Goal: Task Accomplishment & Management: Manage account settings

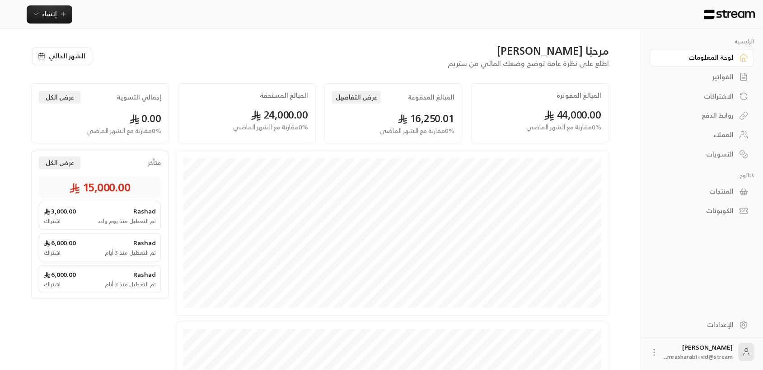
click at [736, 13] on img at bounding box center [729, 14] width 53 height 10
click at [730, 355] on span "mrasharabi+vid@stream..." at bounding box center [698, 356] width 69 height 9
click at [742, 351] on icon at bounding box center [746, 351] width 9 height 9
click at [700, 347] on div "Mohammed Rashad mrasharabi+vid@stream..." at bounding box center [698, 352] width 69 height 18
click at [741, 14] on img at bounding box center [729, 14] width 53 height 10
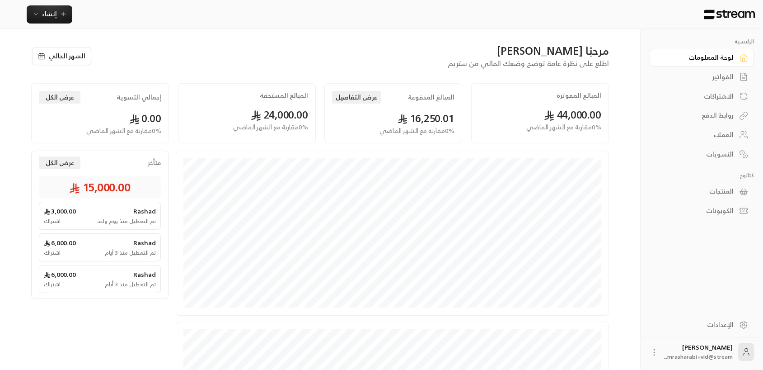
click at [653, 355] on icon at bounding box center [654, 352] width 9 height 9
click at [650, 348] on li "تسجيل الخروج" at bounding box center [642, 351] width 50 height 14
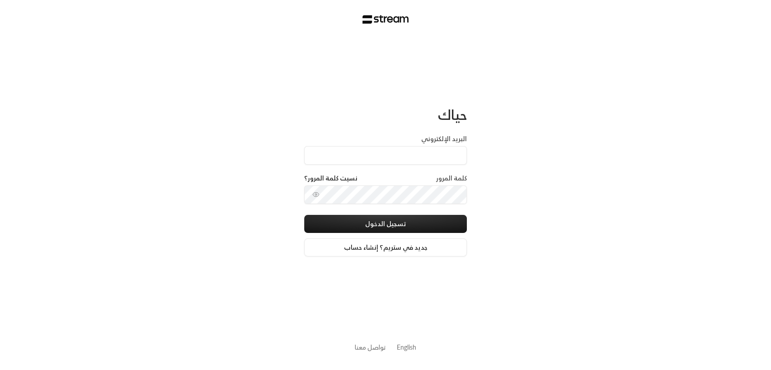
click at [421, 165] on div "البريد الإلكتروني" at bounding box center [385, 153] width 163 height 39
drag, startPoint x: 400, startPoint y: 145, endPoint x: 397, endPoint y: 155, distance: 10.7
click at [398, 153] on div "البريد الإلكتروني" at bounding box center [385, 149] width 163 height 30
click at [398, 155] on input "البريد الإلكتروني" at bounding box center [385, 155] width 163 height 19
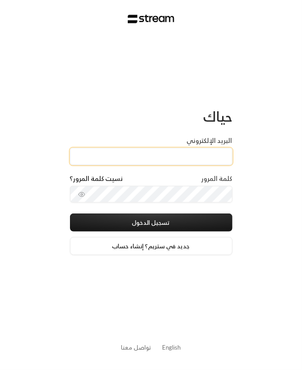
click at [161, 158] on input "البريد الإلكتروني" at bounding box center [151, 156] width 163 height 17
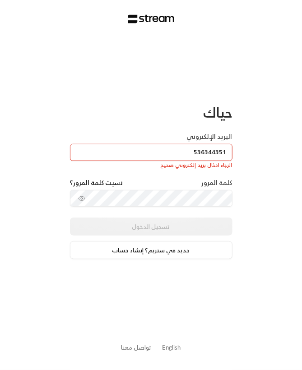
click at [80, 197] on icon "toggle password visibility" at bounding box center [81, 198] width 7 height 7
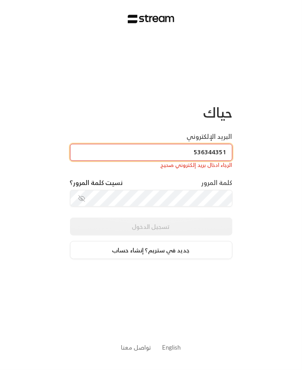
click at [177, 156] on input "536344351" at bounding box center [151, 152] width 163 height 17
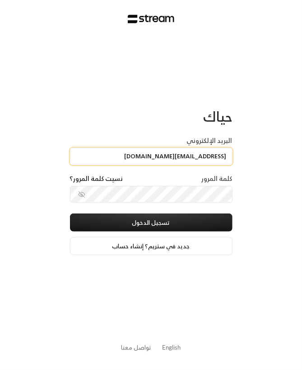
drag, startPoint x: 184, startPoint y: 156, endPoint x: 159, endPoint y: 154, distance: 25.4
click at [159, 154] on input "mrasharabi+qurtuba@streampay.sa" at bounding box center [151, 156] width 163 height 17
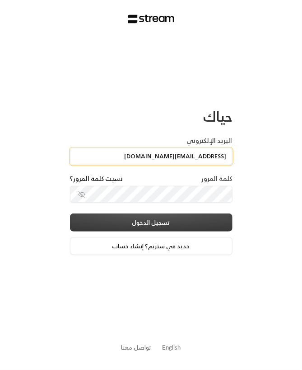
type input "mrasharabi@streampay.sa"
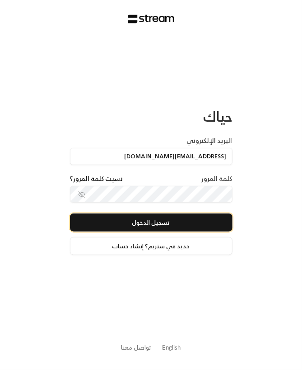
click at [174, 229] on button "تسجيل الدخول" at bounding box center [151, 222] width 163 height 18
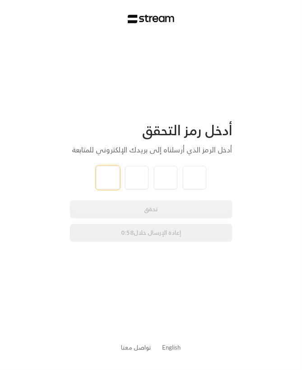
type input "1"
type input "2"
type input "3"
type input "4"
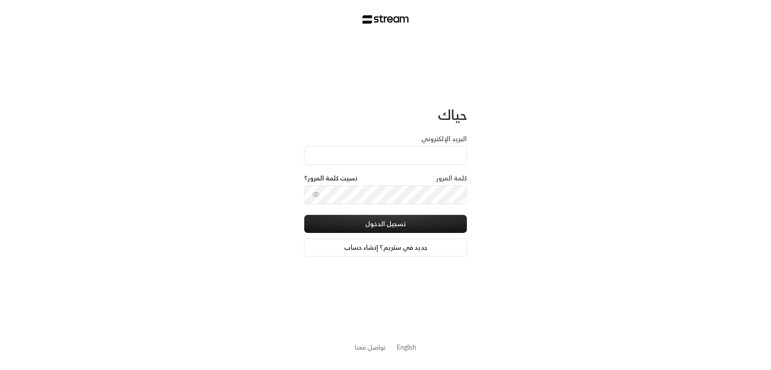
click at [387, 164] on div "البريد الإلكتروني" at bounding box center [385, 153] width 163 height 39
click at [386, 156] on input "البريد الإلكتروني" at bounding box center [385, 155] width 163 height 19
drag, startPoint x: 416, startPoint y: 154, endPoint x: 403, endPoint y: 154, distance: 13.1
click at [403, 154] on input "mrasharabi+TRY@streampay.sa" at bounding box center [385, 155] width 163 height 19
type input "[EMAIL_ADDRESS][DOMAIN_NAME]"
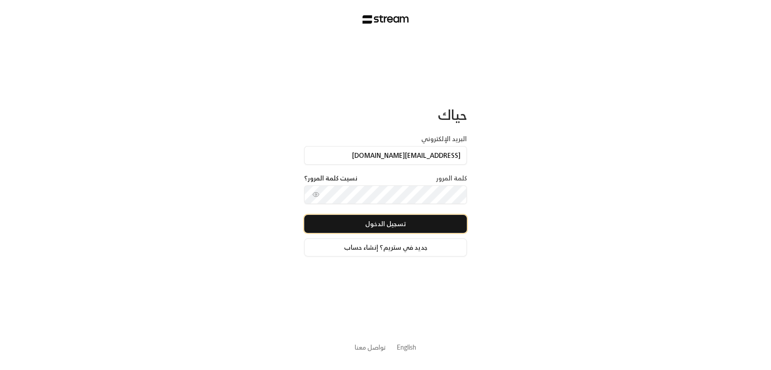
click at [383, 221] on button "تسجيل الدخول" at bounding box center [385, 224] width 163 height 18
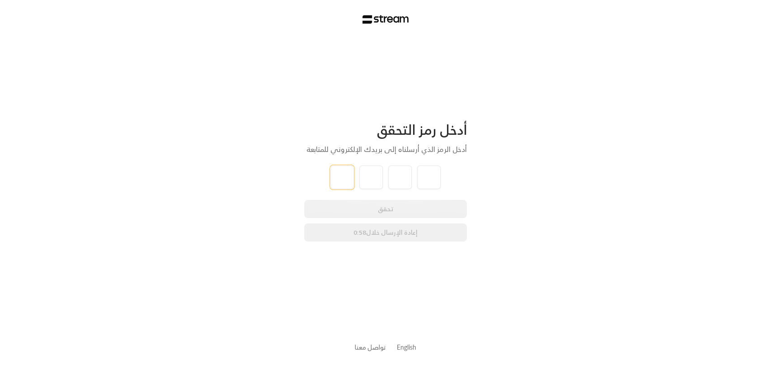
type input "1"
type input "2"
type input "3"
type input "4"
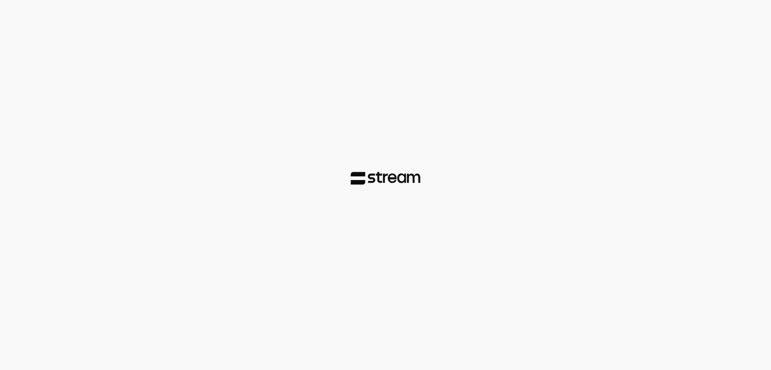
click at [455, 167] on div at bounding box center [385, 185] width 771 height 370
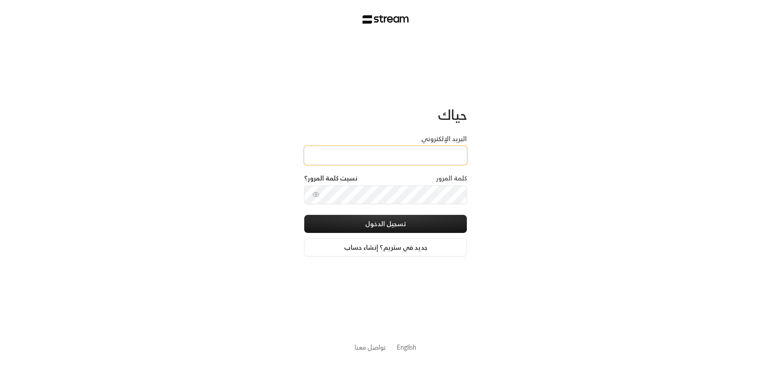
click at [424, 151] on input "البريد الإلكتروني" at bounding box center [385, 155] width 163 height 19
click at [438, 209] on div "كلمة المرور نسيت كلمة المرور؟" at bounding box center [385, 194] width 163 height 41
click at [424, 150] on input "البريد الإلكتروني" at bounding box center [385, 155] width 163 height 19
click at [414, 156] on input "khalid+try@streampay.sa" at bounding box center [385, 155] width 163 height 19
type input "khalid@streampay.sa"
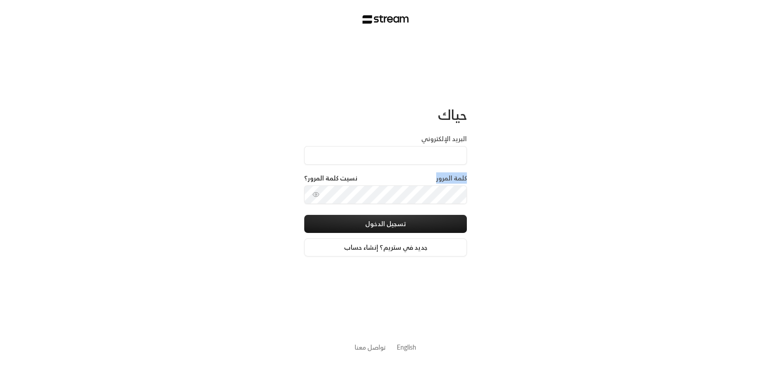
click at [402, 343] on link "English" at bounding box center [406, 347] width 19 height 17
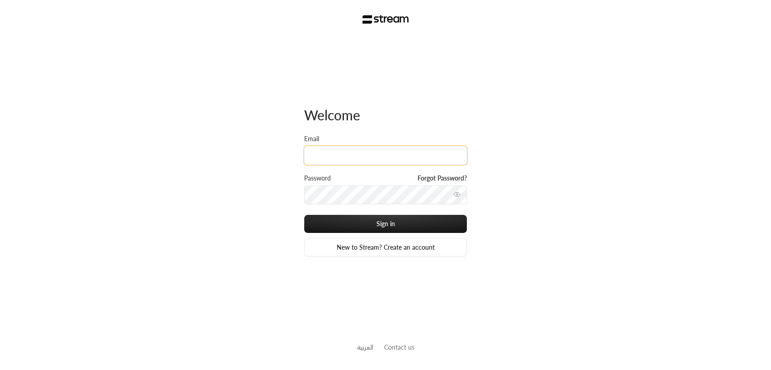
click at [372, 161] on input "Email" at bounding box center [385, 155] width 163 height 19
click at [373, 121] on div "Welcome" at bounding box center [385, 120] width 163 height 28
click at [387, 141] on div "Email" at bounding box center [385, 149] width 163 height 30
click at [384, 151] on input "Email" at bounding box center [385, 155] width 163 height 19
click at [683, 68] on div "Welcome Email Password Forgot Password? Sign in New to Stream? Create an accoun…" at bounding box center [385, 185] width 771 height 370
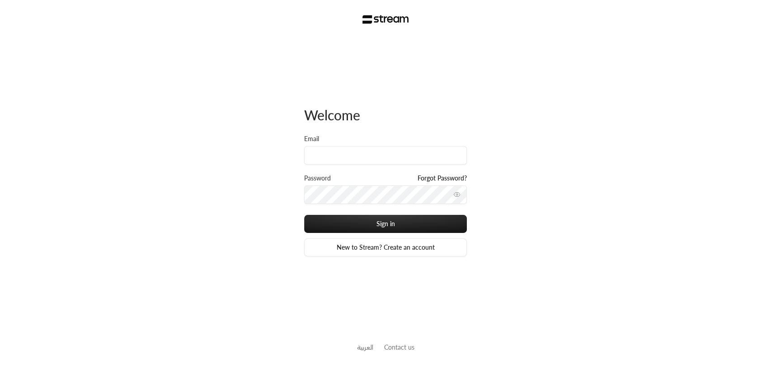
click at [551, 68] on div "Welcome Email Password Forgot Password? Sign in New to Stream? Create an accoun…" at bounding box center [385, 185] width 771 height 370
click at [381, 145] on div "Email" at bounding box center [385, 149] width 163 height 30
click at [614, 7] on div "Welcome Email Password Forgot Password? Sign in New to Stream? Create an accoun…" at bounding box center [385, 185] width 771 height 370
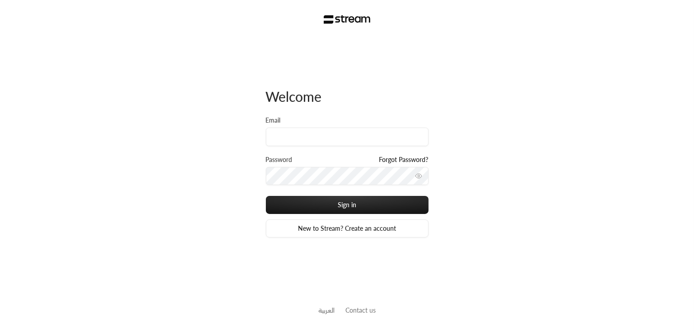
click at [515, 75] on div "Welcome Email Password Forgot Password? Sign in New to Stream? Create an accoun…" at bounding box center [347, 166] width 694 height 333
click at [370, 132] on input "Email" at bounding box center [347, 136] width 163 height 19
click at [508, 109] on div "Welcome Email Password Forgot Password? Sign in New to Stream? Create an accoun…" at bounding box center [347, 166] width 694 height 333
click at [300, 132] on input "Email" at bounding box center [347, 136] width 163 height 19
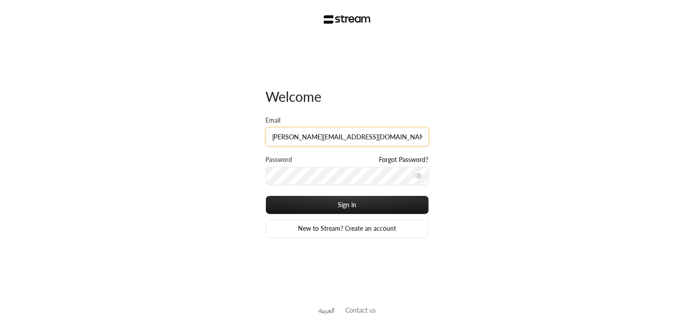
click at [301, 136] on input "[PERSON_NAME][EMAIL_ADDRESS][DOMAIN_NAME]" at bounding box center [347, 136] width 163 height 19
type input "[PERSON_NAME][EMAIL_ADDRESS][DOMAIN_NAME]"
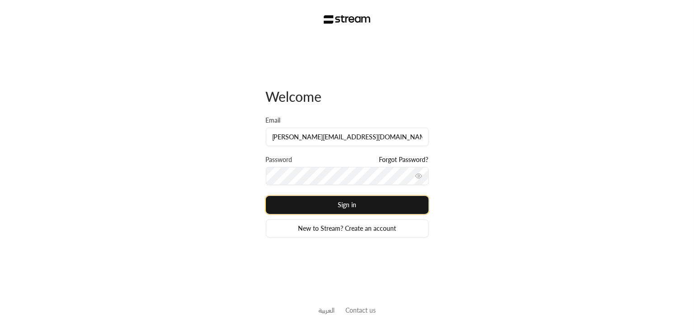
click at [303, 204] on button "Sign in" at bounding box center [347, 205] width 163 height 18
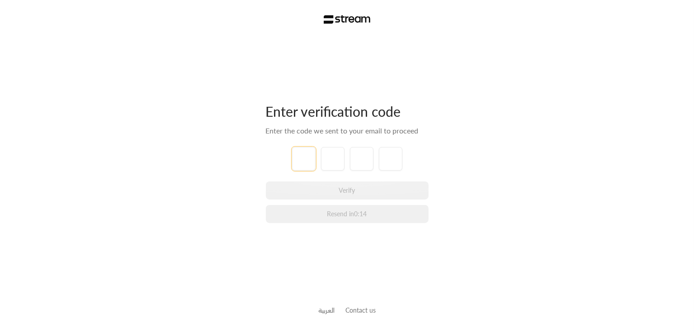
type input "1"
type input "2"
type input "3"
type input "4"
